Goal: Find contact information: Find contact information

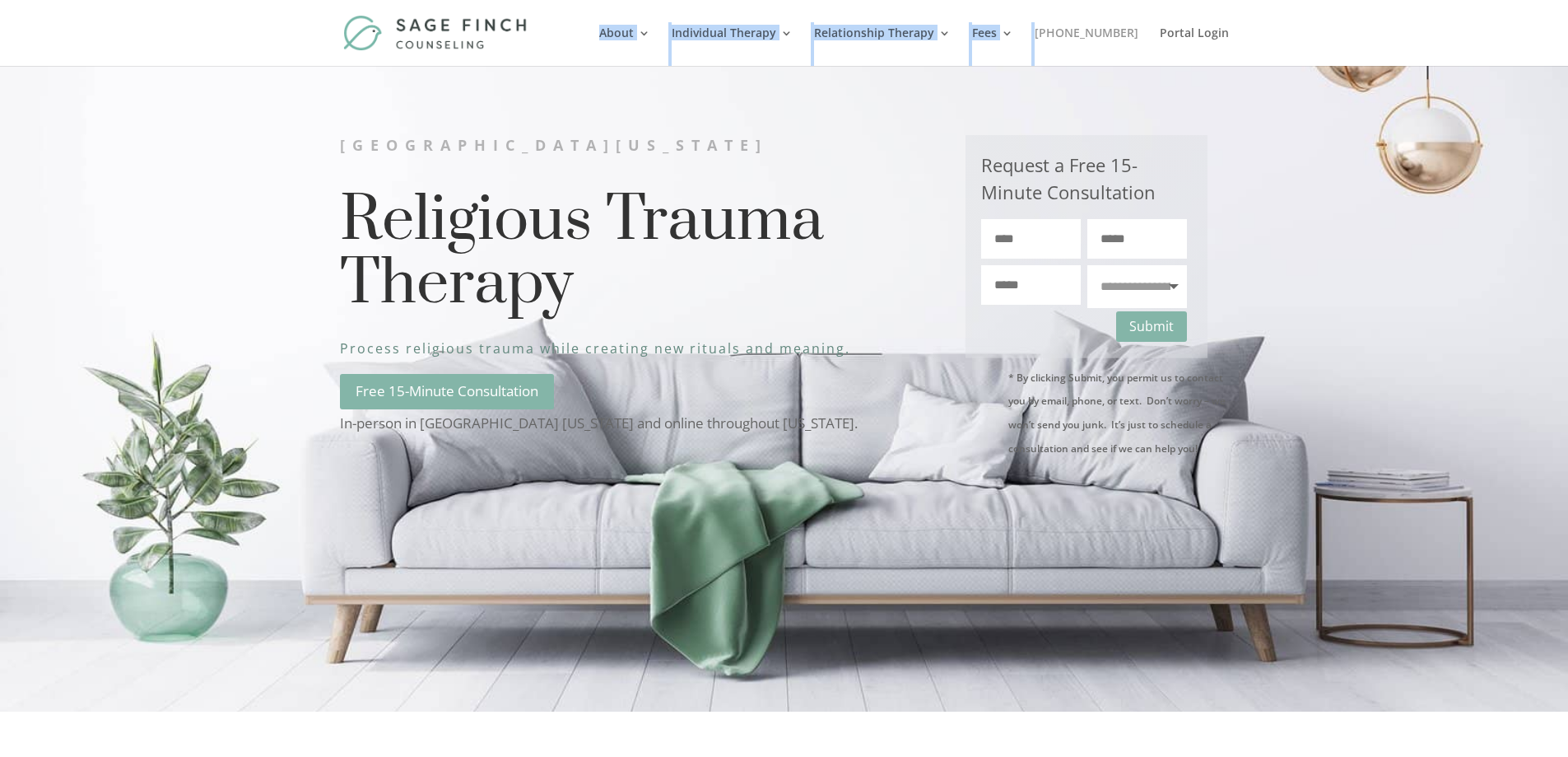
drag, startPoint x: 1144, startPoint y: 26, endPoint x: 1066, endPoint y: 34, distance: 78.4
click at [1066, 34] on div "About About Contact Scholarship Individual Therapy [DEMOGRAPHIC_DATA] Identity …" at bounding box center [784, 33] width 889 height 66
click at [1026, 84] on ul "Fees & Insurance FAQs" at bounding box center [1070, 113] width 198 height 95
drag, startPoint x: 1120, startPoint y: 35, endPoint x: 945, endPoint y: 122, distance: 195.4
click at [945, 122] on div "**********" at bounding box center [784, 389] width 889 height 552
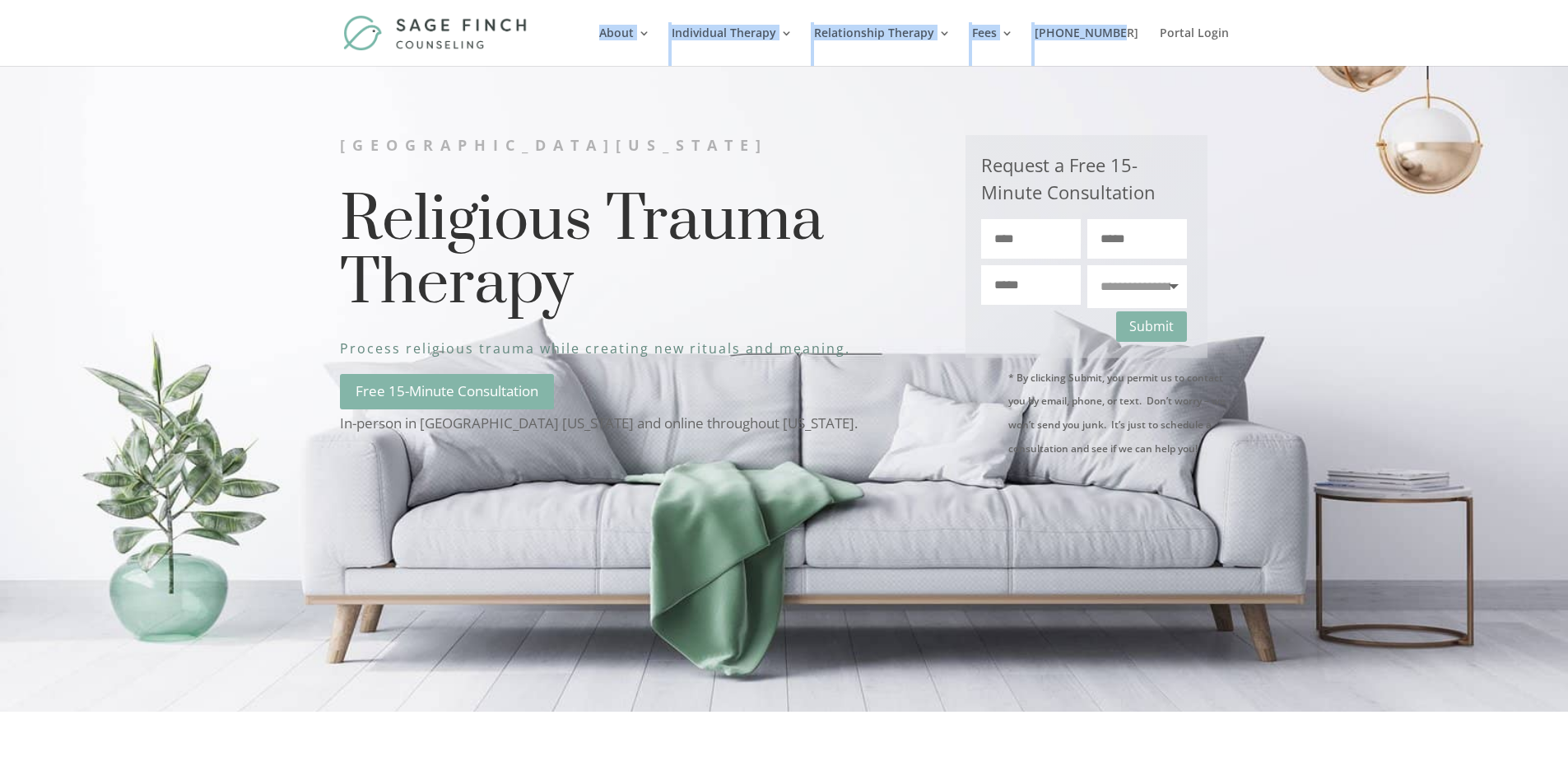
drag, startPoint x: 1149, startPoint y: 33, endPoint x: 1063, endPoint y: 28, distance: 86.1
click at [1063, 28] on div "About About Contact Scholarship Individual Therapy [DEMOGRAPHIC_DATA] Identity …" at bounding box center [784, 33] width 889 height 66
click at [1078, 104] on div "**********" at bounding box center [784, 389] width 1568 height 646
drag, startPoint x: 1141, startPoint y: 24, endPoint x: 1105, endPoint y: 31, distance: 36.7
click at [1105, 31] on div "About About Contact Scholarship Individual Therapy [DEMOGRAPHIC_DATA] Identity …" at bounding box center [784, 33] width 889 height 66
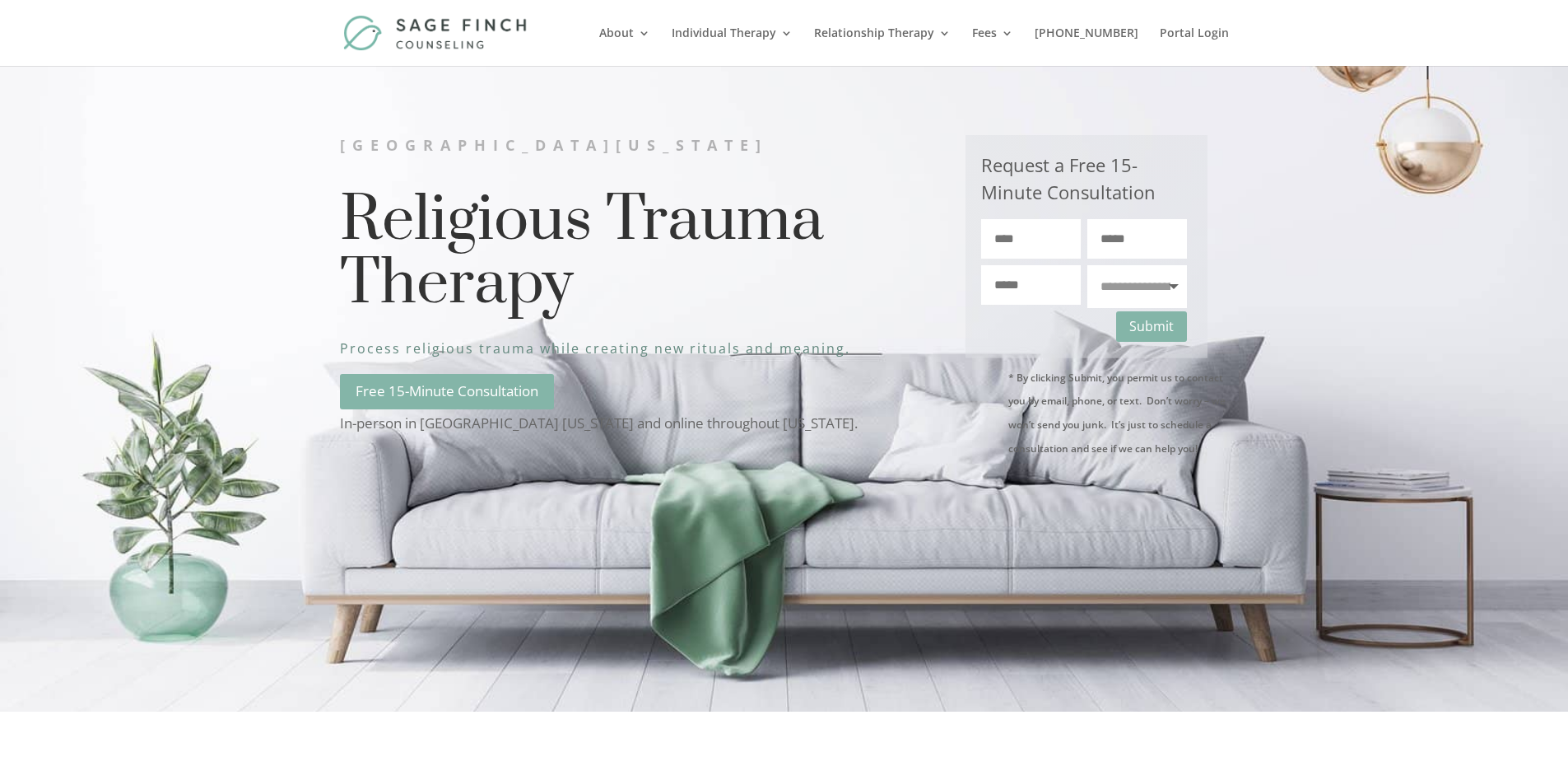
drag, startPoint x: 1140, startPoint y: 114, endPoint x: 1142, endPoint y: 46, distance: 68.0
click at [1142, 102] on div "**********" at bounding box center [784, 389] width 1568 height 646
drag, startPoint x: 1144, startPoint y: 34, endPoint x: 1070, endPoint y: 32, distance: 74.0
click at [1070, 32] on li "[PHONE_NUMBER]" at bounding box center [1095, 47] width 121 height 39
copy link "[PHONE_NUMBER]"
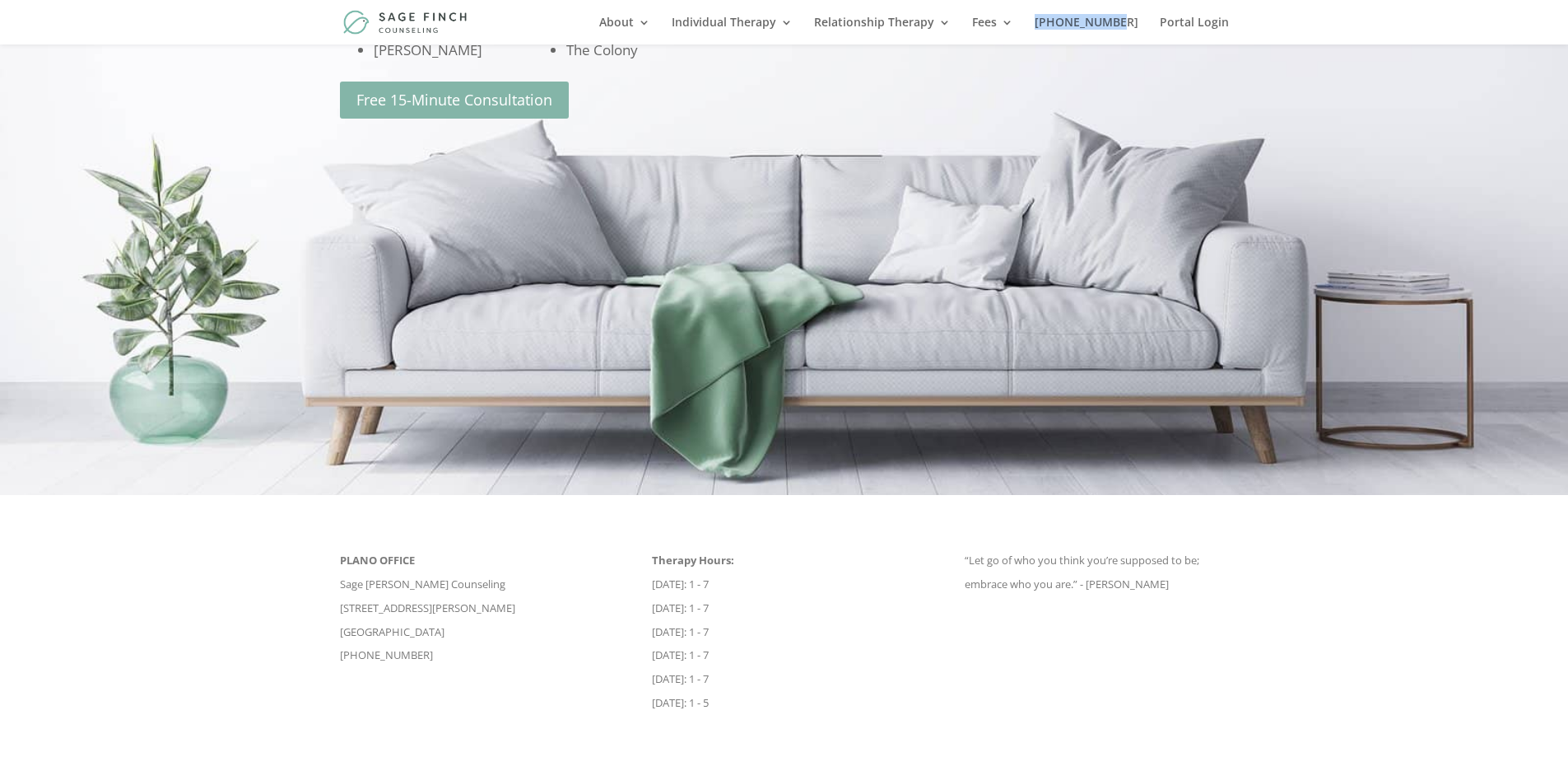
scroll to position [5335, 0]
